Goal: Task Accomplishment & Management: Use online tool/utility

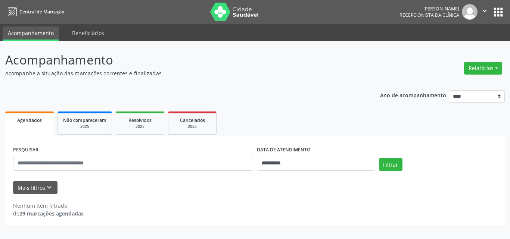
click at [378, 125] on ul "Agendados Não compareceram 2025 Resolvidos 2025 Cancelados 2025" at bounding box center [255, 123] width 500 height 27
click at [262, 161] on input "**********" at bounding box center [316, 163] width 118 height 15
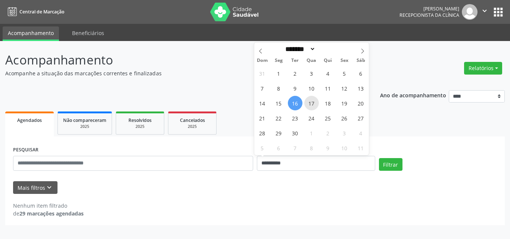
click at [312, 105] on span "17" at bounding box center [311, 103] width 15 height 15
type input "**********"
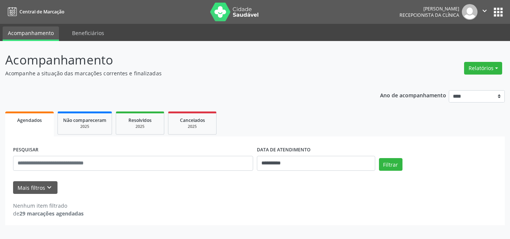
click at [376, 165] on div "**********" at bounding box center [316, 161] width 122 height 32
click at [386, 165] on button "Filtrar" at bounding box center [391, 164] width 24 height 13
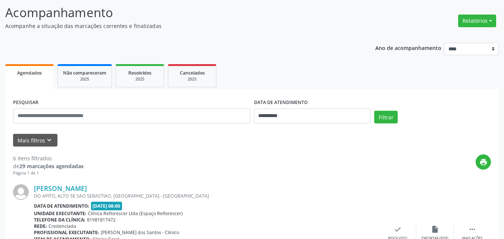
scroll to position [75, 0]
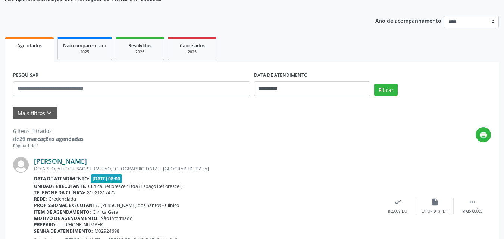
click at [78, 160] on link "Anna Fernanda Dutra de Barros" at bounding box center [60, 161] width 53 height 8
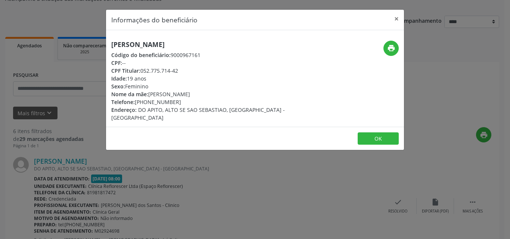
click at [282, 215] on div "Informações do beneficiário × Anna Fernanda Dutra de Barros Código do beneficiá…" at bounding box center [255, 119] width 510 height 239
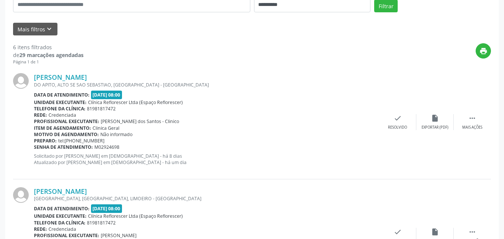
scroll to position [187, 0]
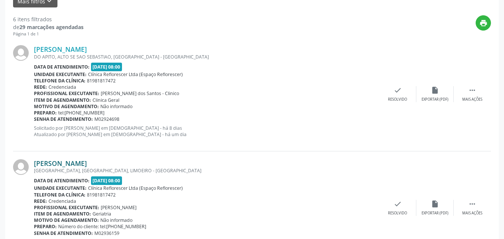
click at [87, 167] on link "Maria da Conceicao Muniz" at bounding box center [60, 163] width 53 height 8
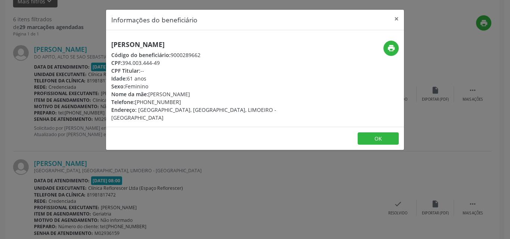
drag, startPoint x: 122, startPoint y: 61, endPoint x: 164, endPoint y: 66, distance: 41.8
click at [164, 66] on div "CPF: 394.003.444-49" at bounding box center [205, 63] width 188 height 8
copy div "394.003.444-49"
click at [392, 47] on icon "print" at bounding box center [391, 48] width 8 height 8
click at [367, 133] on button "OK" at bounding box center [378, 139] width 41 height 13
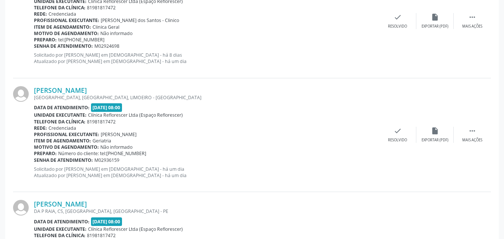
scroll to position [261, 0]
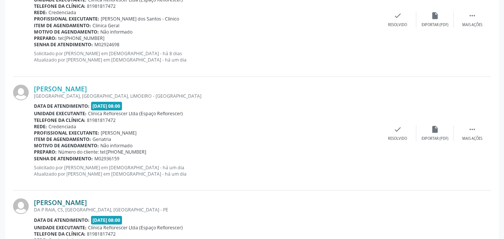
click at [87, 204] on link "Josefa Gomes da Silva" at bounding box center [60, 203] width 53 height 8
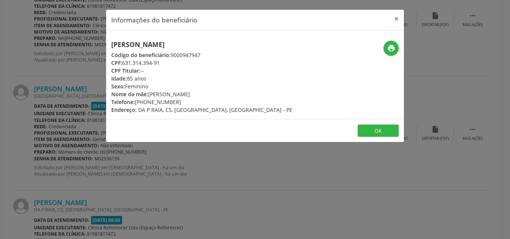
drag, startPoint x: 121, startPoint y: 61, endPoint x: 170, endPoint y: 62, distance: 48.6
click at [172, 62] on div "CPF: 631.314.394-91" at bounding box center [201, 63] width 181 height 8
copy div "631.314.394-91"
click at [385, 48] on button "print" at bounding box center [390, 48] width 15 height 15
click at [378, 133] on button "OK" at bounding box center [378, 131] width 41 height 13
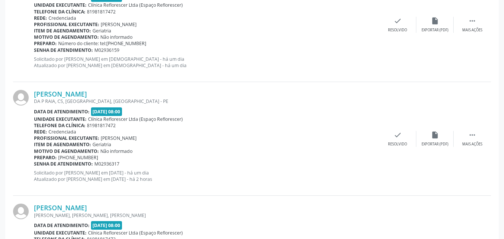
scroll to position [373, 0]
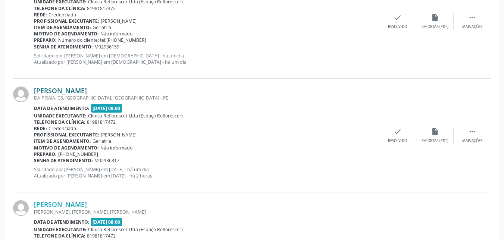
click at [87, 90] on link "Josefa Gomes da Silva" at bounding box center [60, 91] width 53 height 8
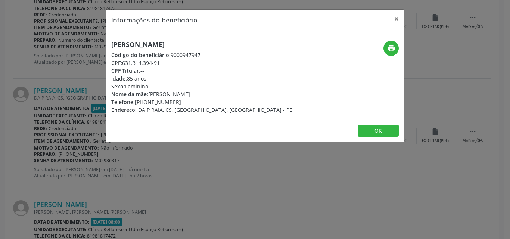
drag, startPoint x: 125, startPoint y: 61, endPoint x: 165, endPoint y: 61, distance: 40.7
click at [165, 61] on div "CPF: 631.314.394-91" at bounding box center [201, 63] width 181 height 8
copy div "631.314.394-91"
drag, startPoint x: 382, startPoint y: 130, endPoint x: 282, endPoint y: 132, distance: 100.1
click at [381, 130] on button "OK" at bounding box center [378, 131] width 41 height 13
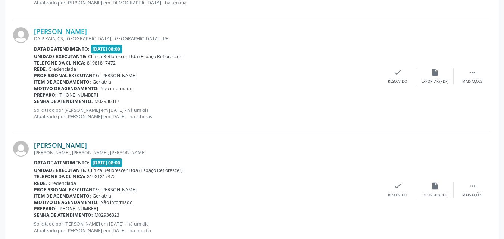
scroll to position [448, 0]
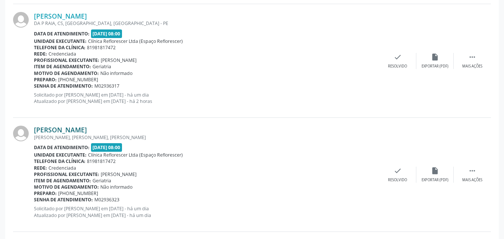
click at [87, 130] on link "Maria de Jesus Vasconcelos de Araujo" at bounding box center [60, 130] width 53 height 8
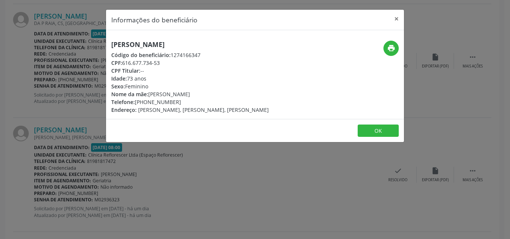
drag, startPoint x: 122, startPoint y: 63, endPoint x: 170, endPoint y: 63, distance: 48.2
click at [170, 63] on div "CPF: 616.677.734-53" at bounding box center [190, 63] width 158 height 8
copy div "616.677.734-53"
click at [385, 46] on button "print" at bounding box center [390, 48] width 15 height 15
click at [365, 129] on button "OK" at bounding box center [378, 131] width 41 height 13
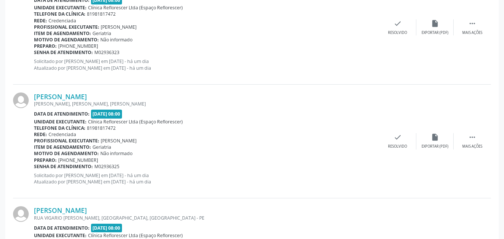
scroll to position [597, 0]
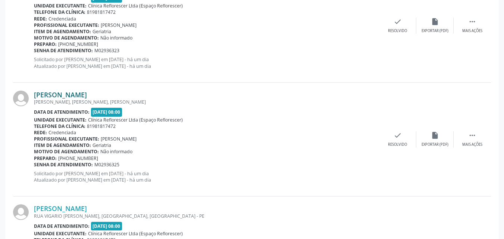
click at [87, 97] on link "Evaldo de Lemos Araujo" at bounding box center [60, 95] width 53 height 8
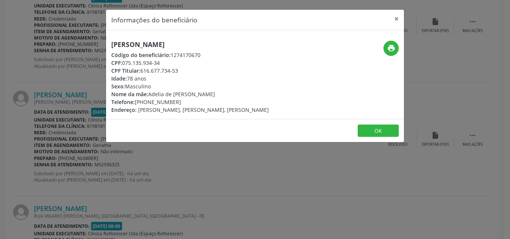
drag, startPoint x: 123, startPoint y: 62, endPoint x: 198, endPoint y: 62, distance: 75.4
click at [198, 62] on div "CPF: 075.135.934-34" at bounding box center [190, 63] width 158 height 8
copy div "075.135.934-34"
click at [373, 133] on button "OK" at bounding box center [378, 131] width 41 height 13
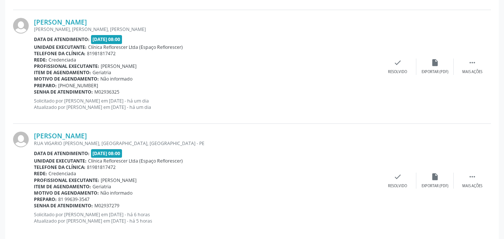
scroll to position [672, 0]
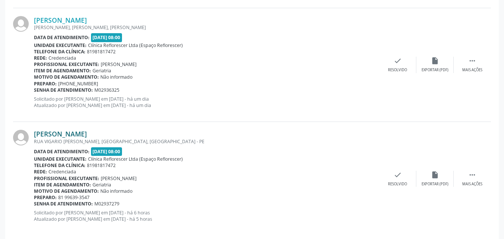
click at [87, 133] on link "Erotides Souza Barros de Oliveira" at bounding box center [60, 134] width 53 height 8
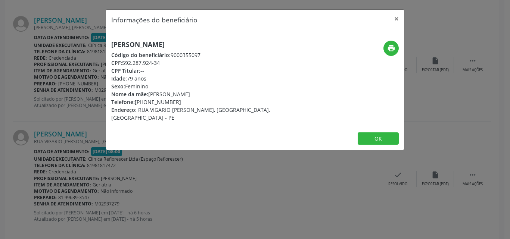
drag, startPoint x: 125, startPoint y: 62, endPoint x: 166, endPoint y: 62, distance: 41.1
click at [166, 62] on div "CPF: 592.287.924-34" at bounding box center [205, 63] width 188 height 8
click at [125, 60] on div "CPF: 592.287.924-34" at bounding box center [205, 63] width 188 height 8
drag, startPoint x: 124, startPoint y: 60, endPoint x: 158, endPoint y: 61, distance: 34.4
click at [158, 61] on div "CPF: 592.287.924-34" at bounding box center [205, 63] width 188 height 8
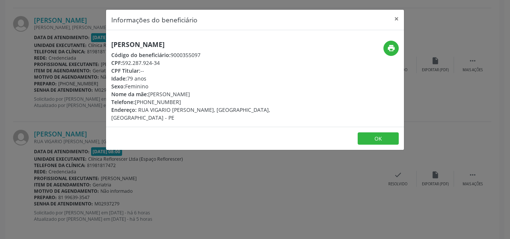
click at [161, 65] on div "CPF: 592.287.924-34" at bounding box center [205, 63] width 188 height 8
drag, startPoint x: 123, startPoint y: 63, endPoint x: 171, endPoint y: 63, distance: 47.4
click at [171, 63] on div "CPF: 592.287.924-34" at bounding box center [205, 63] width 188 height 8
copy div "592.287.924-34"
click at [370, 133] on button "OK" at bounding box center [378, 139] width 41 height 13
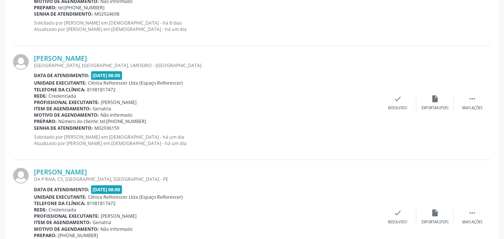
scroll to position [159, 0]
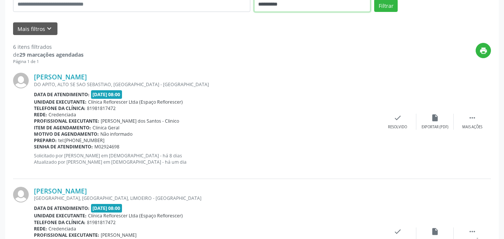
click at [285, 5] on input "**********" at bounding box center [312, 4] width 117 height 15
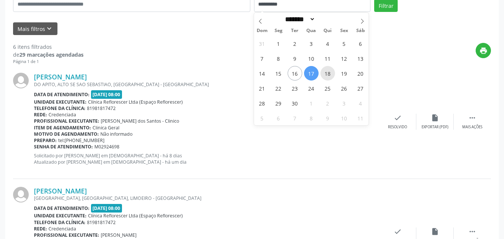
click at [330, 77] on span "18" at bounding box center [328, 73] width 15 height 15
type input "**********"
click at [330, 77] on span "18" at bounding box center [328, 73] width 15 height 15
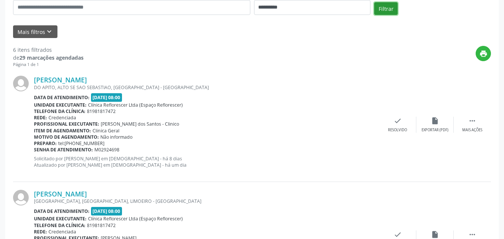
click at [379, 12] on button "Filtrar" at bounding box center [387, 8] width 24 height 13
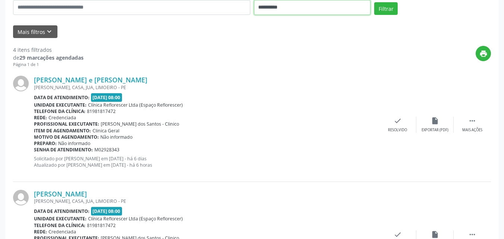
click at [307, 10] on input "**********" at bounding box center [312, 7] width 117 height 15
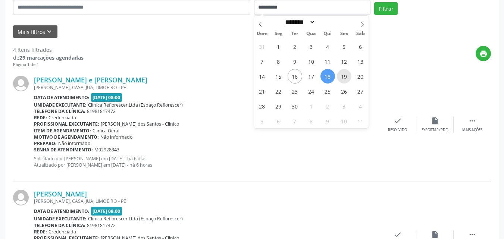
click at [346, 82] on span "19" at bounding box center [344, 76] width 15 height 15
type input "**********"
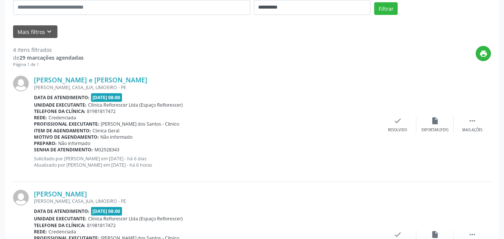
click at [386, 2] on div "**********" at bounding box center [252, 4] width 482 height 32
click at [383, 8] on button "Filtrar" at bounding box center [387, 8] width 24 height 13
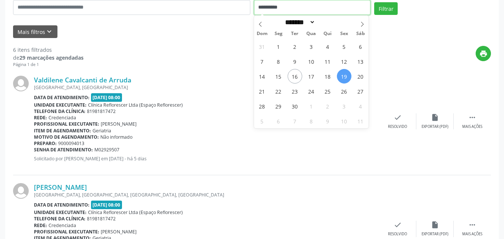
click at [313, 10] on input "**********" at bounding box center [312, 7] width 117 height 15
click at [284, 94] on span "22" at bounding box center [278, 91] width 15 height 15
type input "**********"
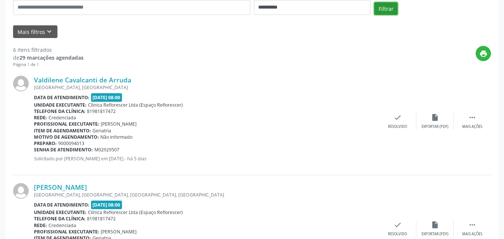
click at [389, 12] on button "Filtrar" at bounding box center [387, 8] width 24 height 13
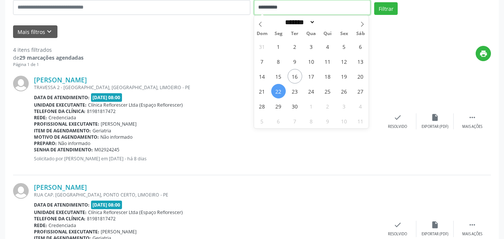
click at [272, 13] on input "**********" at bounding box center [312, 7] width 117 height 15
click at [360, 24] on icon at bounding box center [362, 24] width 5 height 5
select select "*"
click at [315, 43] on span "1" at bounding box center [311, 46] width 15 height 15
type input "**********"
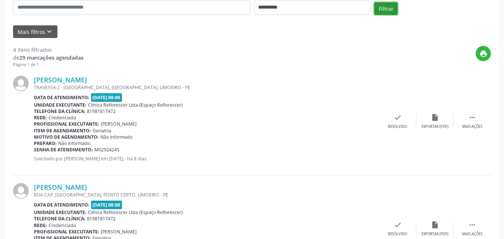
click at [381, 10] on button "Filtrar" at bounding box center [387, 8] width 24 height 13
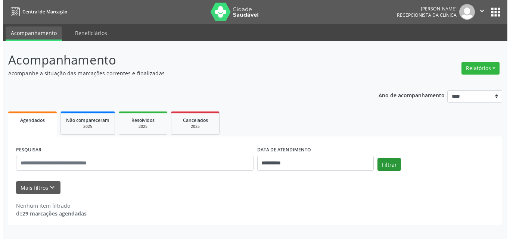
scroll to position [0, 0]
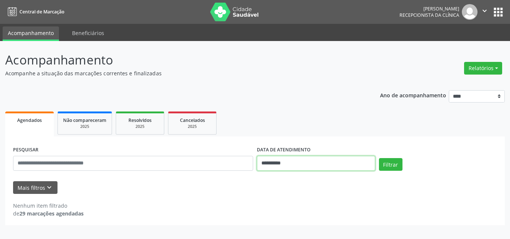
click at [293, 165] on input "**********" at bounding box center [316, 163] width 118 height 15
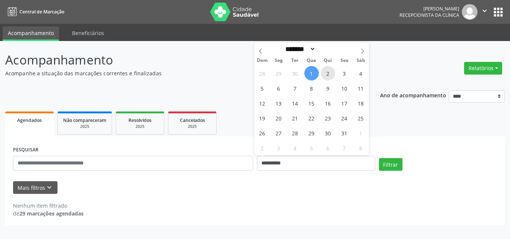
click at [331, 72] on span "2" at bounding box center [328, 73] width 15 height 15
type input "**********"
click at [331, 72] on span "2" at bounding box center [328, 73] width 15 height 15
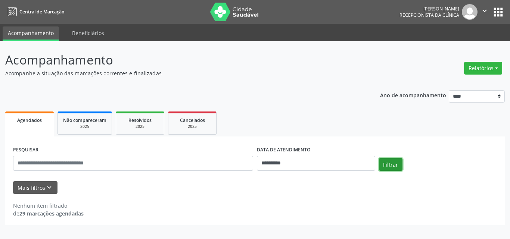
click at [386, 168] on button "Filtrar" at bounding box center [391, 164] width 24 height 13
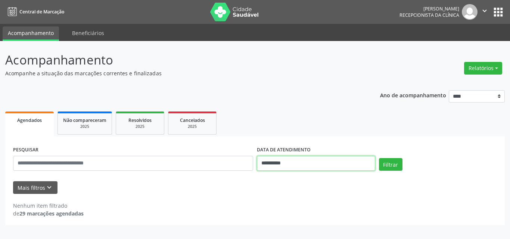
click at [323, 164] on input "**********" at bounding box center [316, 163] width 118 height 15
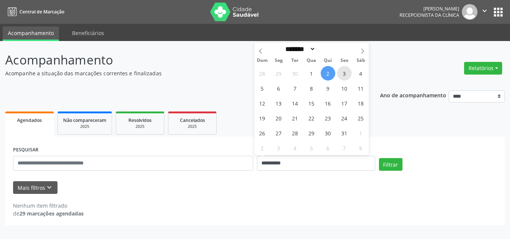
click at [344, 76] on span "3" at bounding box center [344, 73] width 15 height 15
type input "**********"
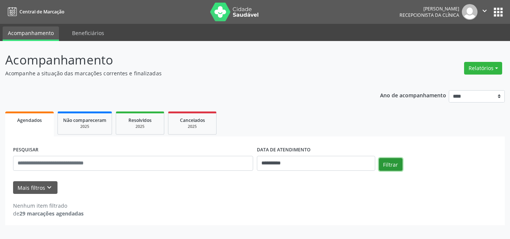
click at [387, 164] on button "Filtrar" at bounding box center [391, 164] width 24 height 13
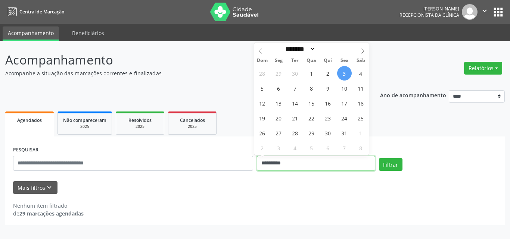
click at [332, 165] on input "**********" at bounding box center [316, 163] width 118 height 15
click at [274, 88] on span "6" at bounding box center [278, 88] width 15 height 15
type input "**********"
click at [274, 88] on span "6" at bounding box center [278, 88] width 15 height 15
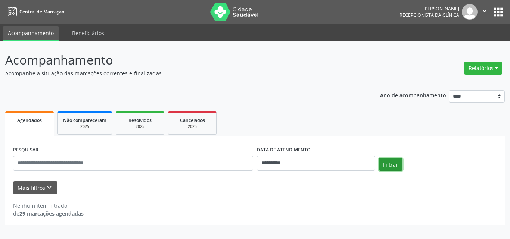
click at [385, 164] on button "Filtrar" at bounding box center [391, 164] width 24 height 13
